Goal: Information Seeking & Learning: Learn about a topic

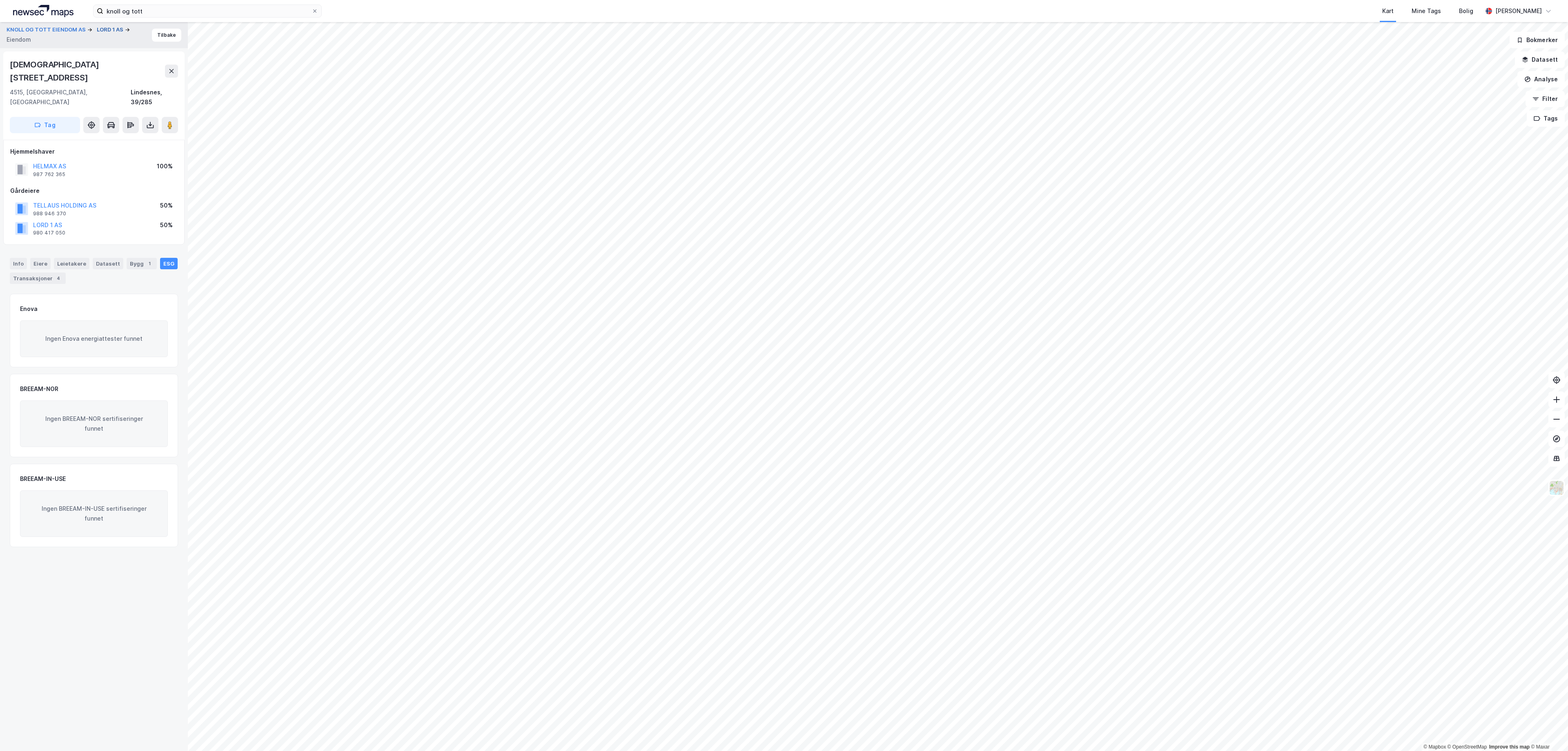
click at [107, 27] on button "LORD 1 AS" at bounding box center [111, 29] width 28 height 8
